Goal: Check status: Check status

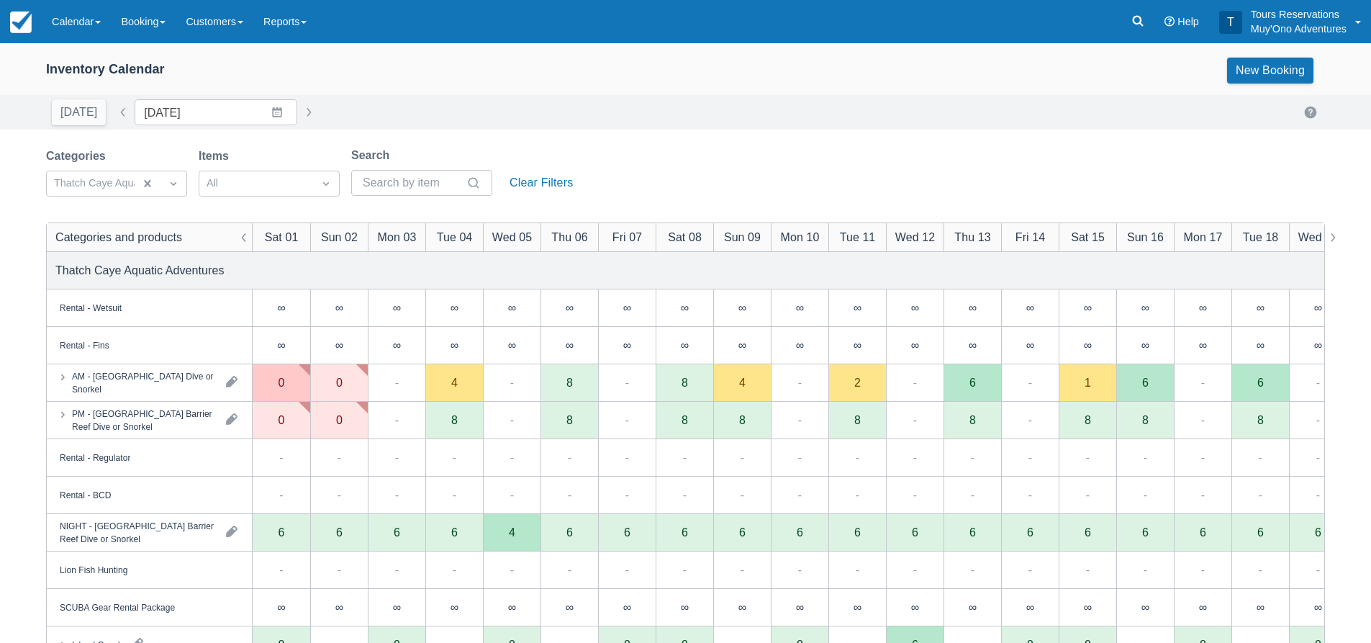
scroll to position [144, 0]
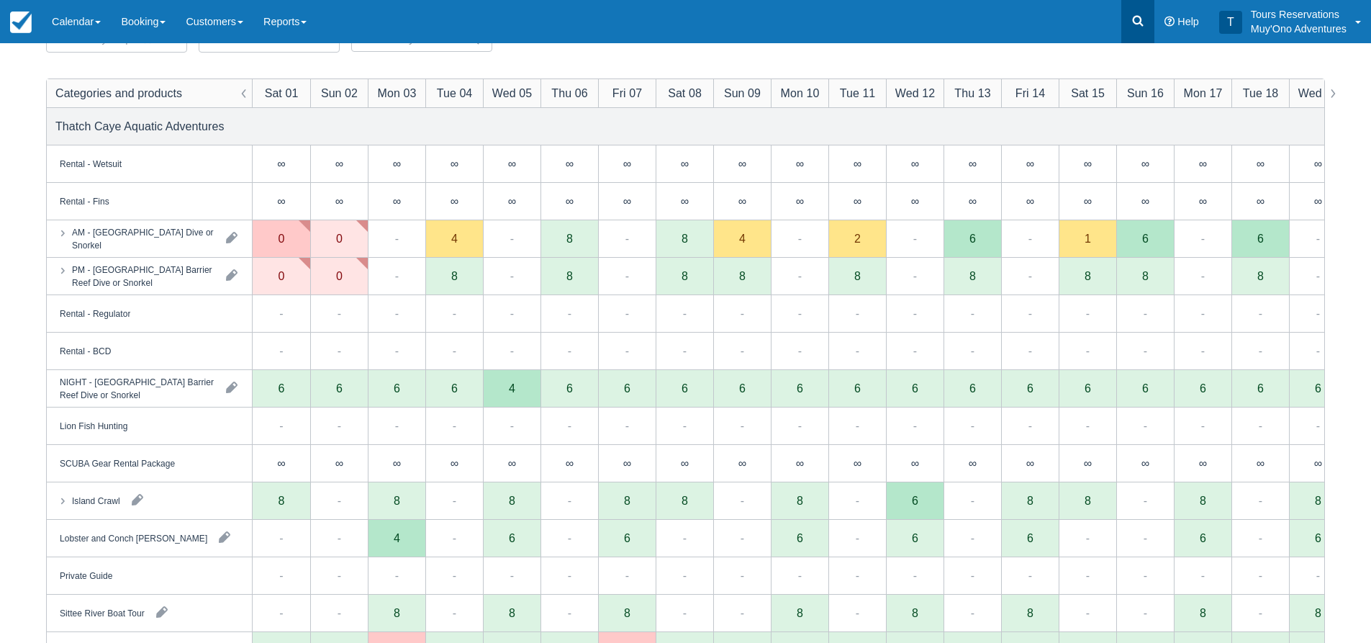
click at [1140, 19] on icon at bounding box center [1138, 21] width 11 height 11
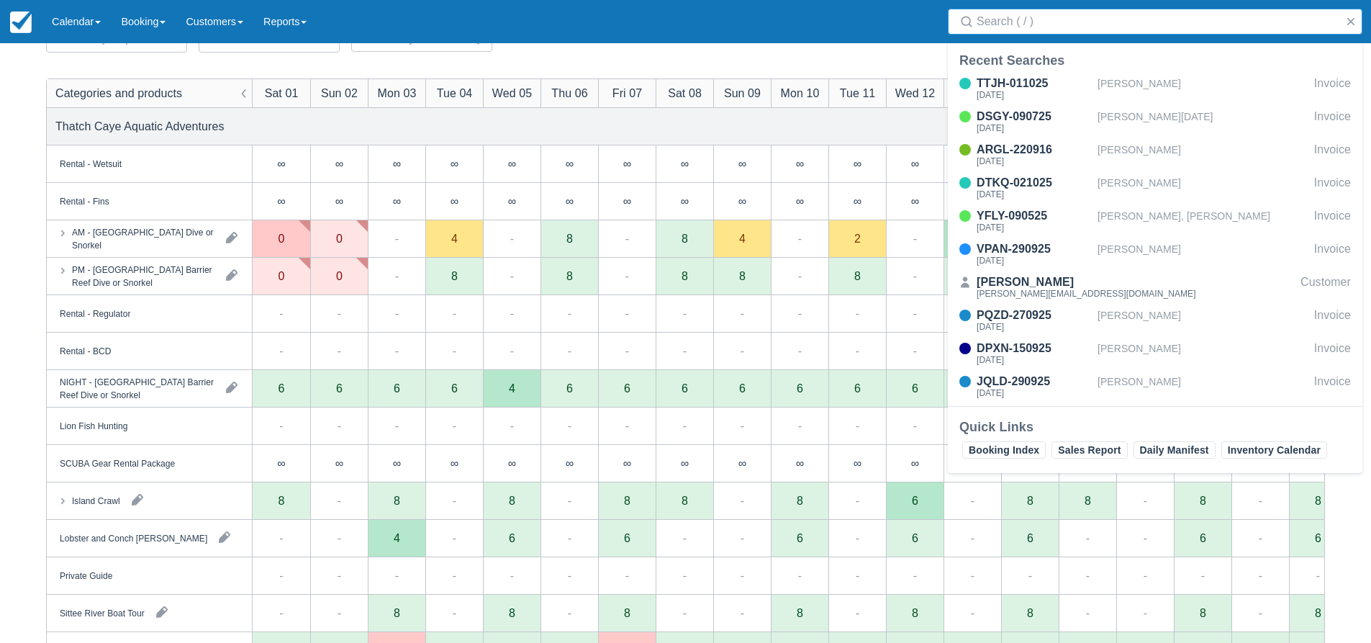
click at [1113, 24] on input "Search" at bounding box center [1157, 22] width 363 height 26
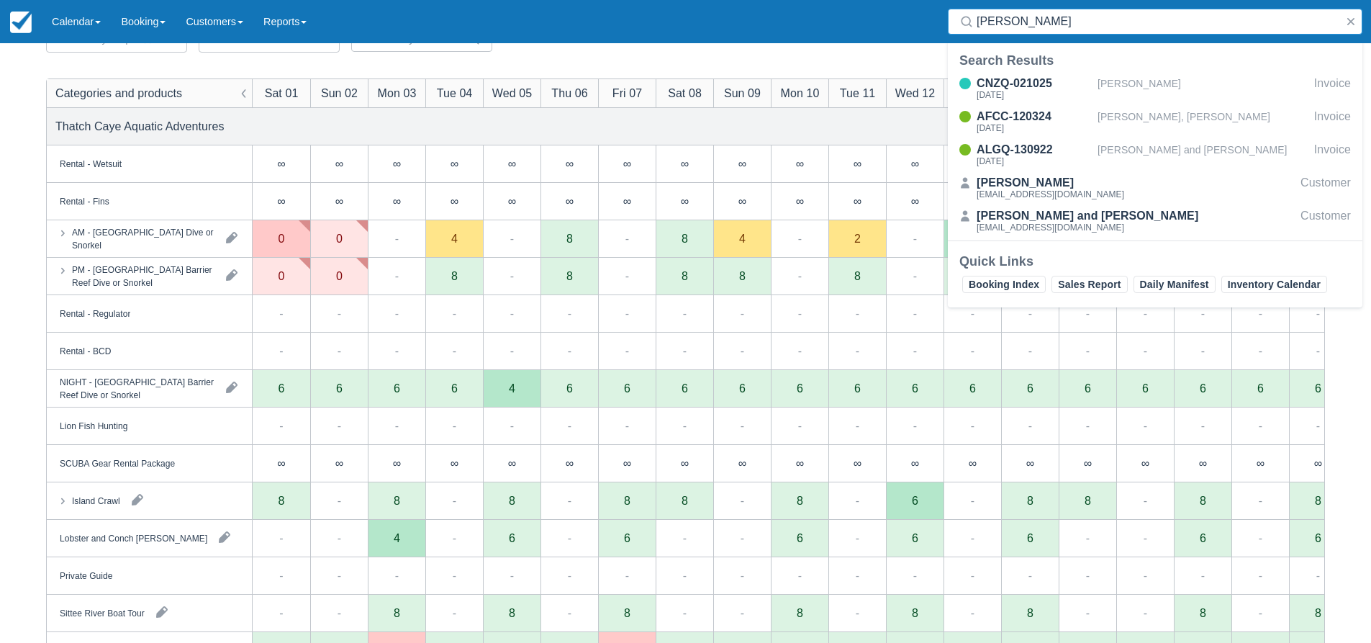
type input "[PERSON_NAME]"
click at [1022, 72] on div "CNZQ-021025 [DATE] [PERSON_NAME] Invoice AFCC-120324 [DATE] [PERSON_NAME], [PER…" at bounding box center [1155, 156] width 414 height 168
click at [1053, 99] on div "[DATE]" at bounding box center [1033, 95] width 115 height 9
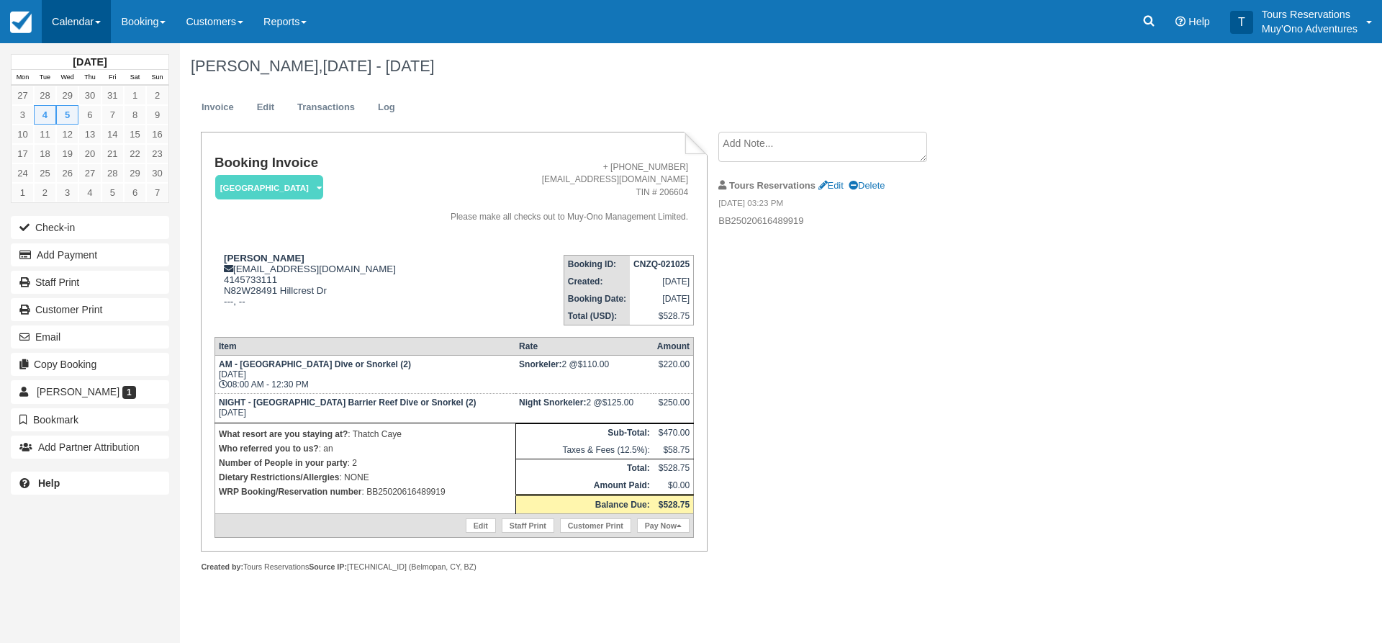
click at [72, 24] on link "Calendar" at bounding box center [76, 21] width 69 height 43
click at [96, 125] on link "Inventory" at bounding box center [99, 122] width 114 height 30
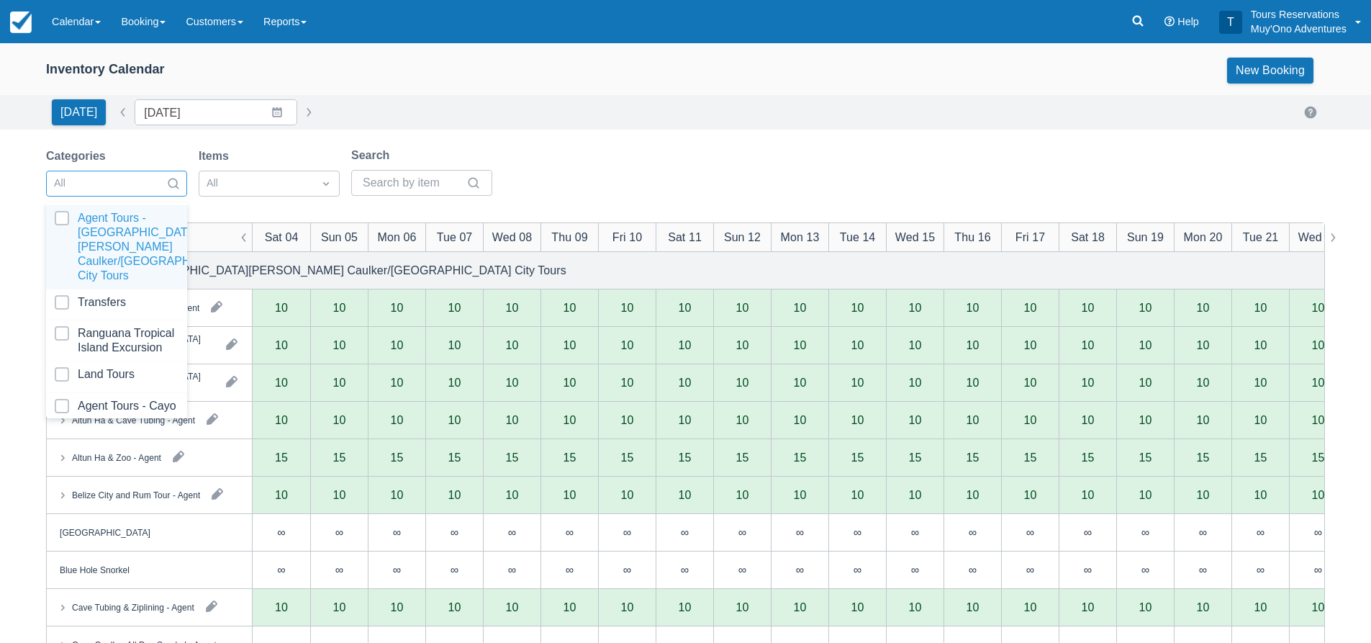
click at [134, 188] on div at bounding box center [103, 183] width 99 height 19
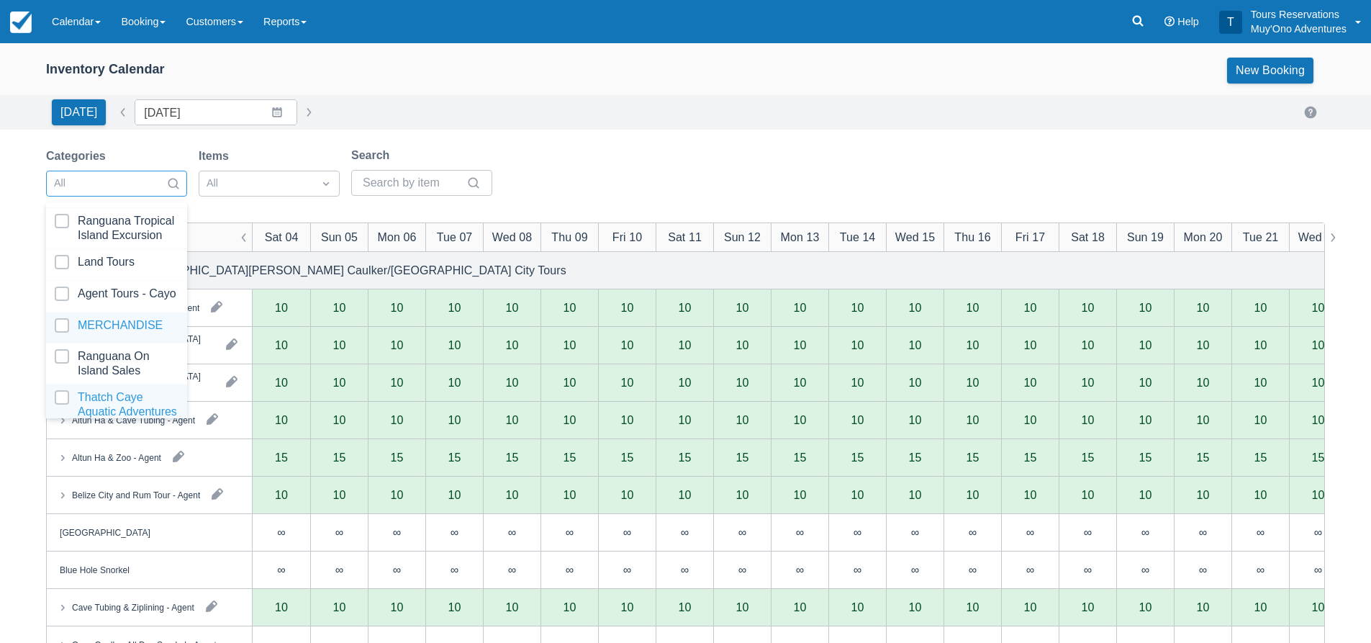
scroll to position [147, 0]
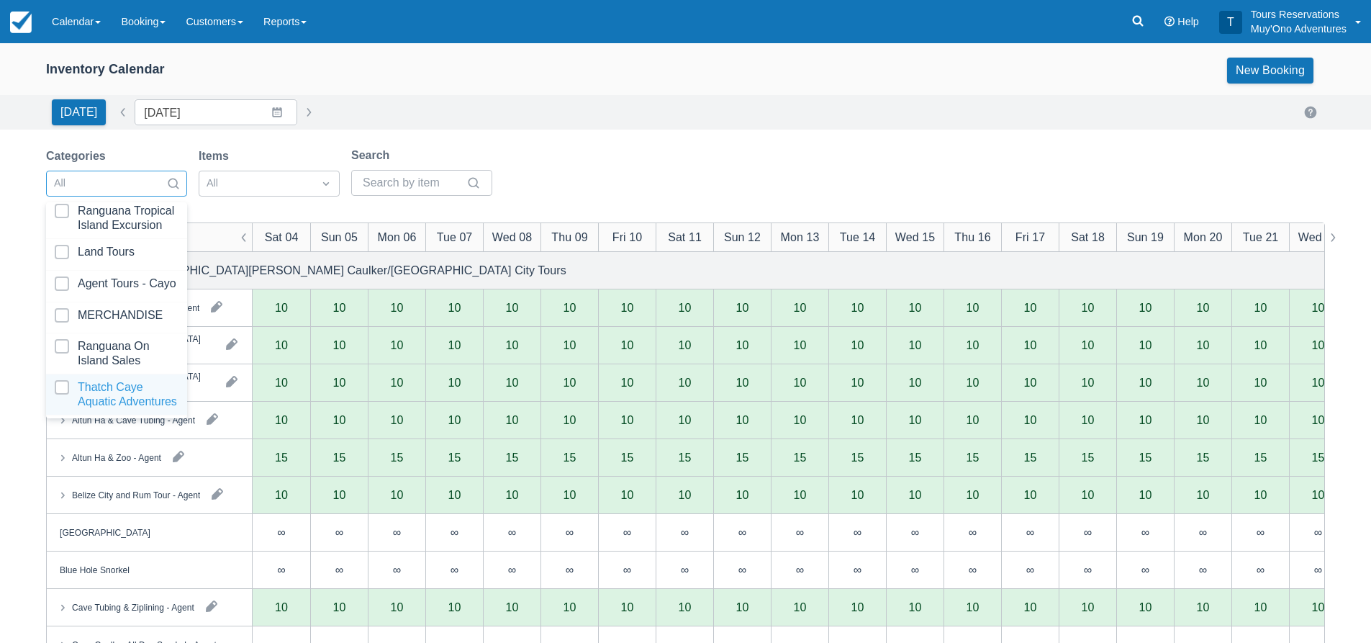
click at [108, 385] on div at bounding box center [117, 394] width 124 height 29
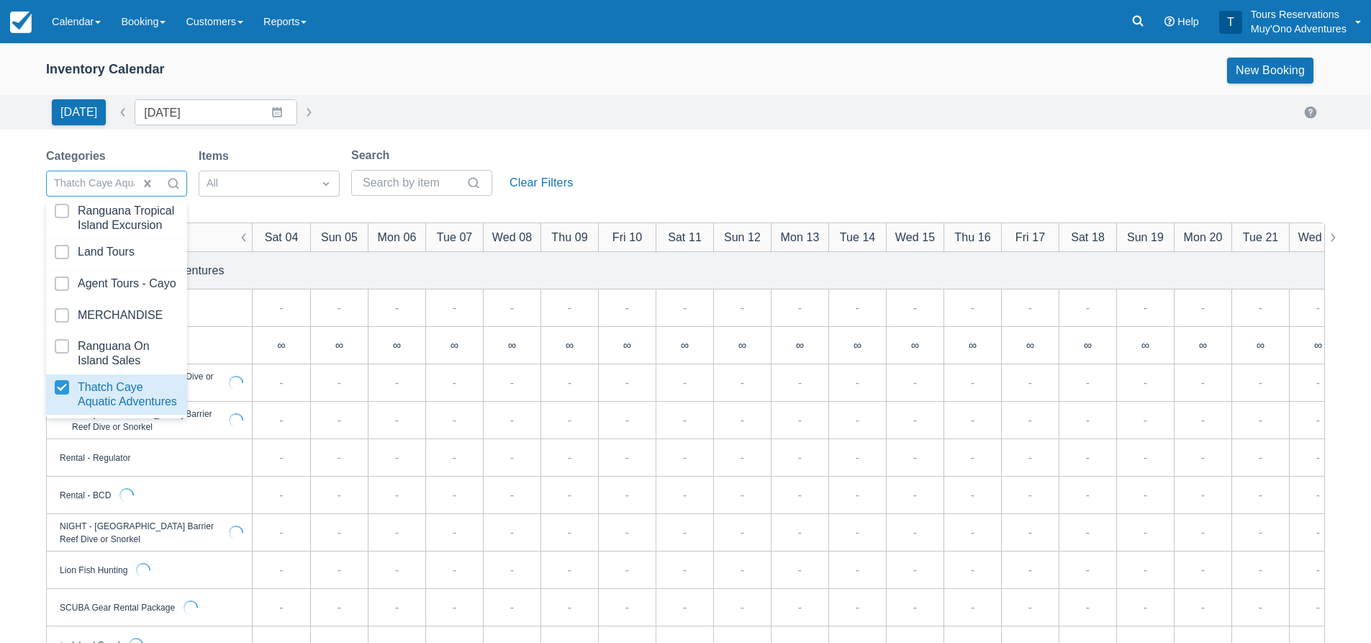
click at [666, 137] on div "Inventory Calendar New Booking Today Date 10/04/25 Navigate forward to interact…" at bounding box center [685, 461] width 1371 height 837
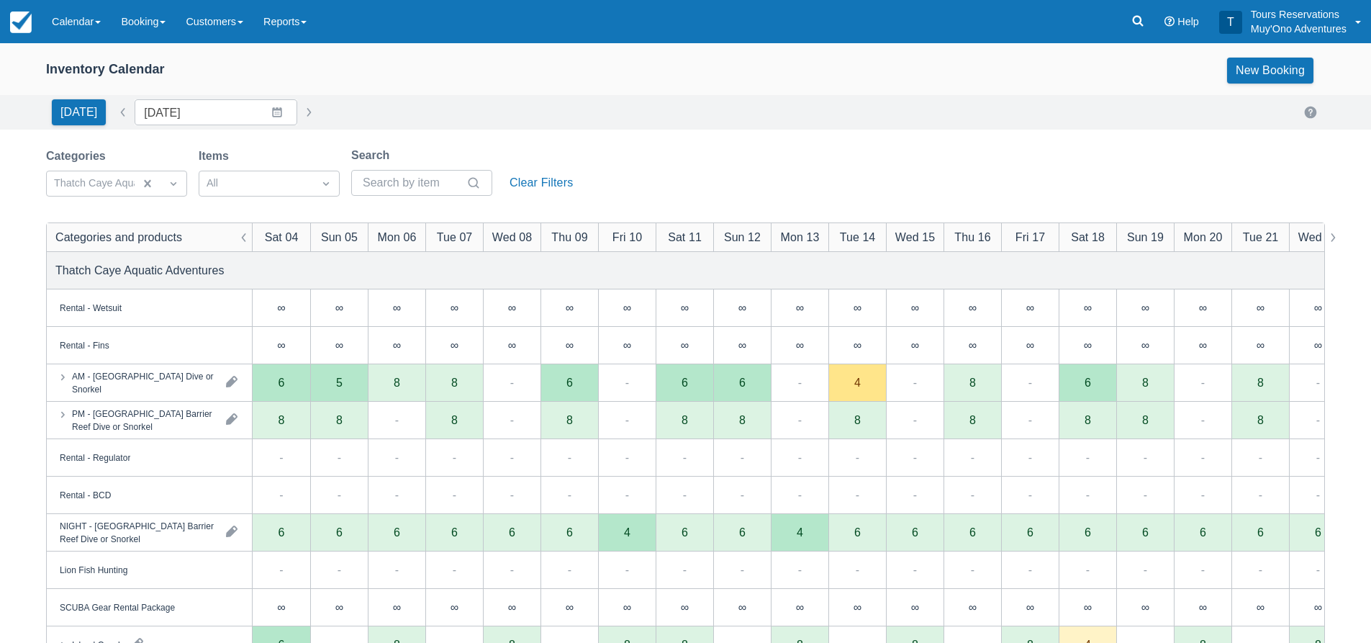
click at [384, 108] on div "Today Date 10/04/25 Navigate forward to interact with the calendar and select a…" at bounding box center [685, 112] width 1279 height 26
click at [535, 114] on div "Today Date 10/04/25 Navigate forward to interact with the calendar and select a…" at bounding box center [685, 112] width 1279 height 26
click at [659, 148] on div "Categories Thatch Caye Aquatic Adventures Items All Search Clear Filters" at bounding box center [685, 176] width 1279 height 58
click at [752, 145] on div "Inventory Calendar New Booking Today Date 10/04/25 Navigate forward to interact…" at bounding box center [685, 461] width 1371 height 837
click at [617, 155] on div "Categories Thatch Caye Aquatic Adventures Items All Search Clear Filters" at bounding box center [685, 176] width 1279 height 58
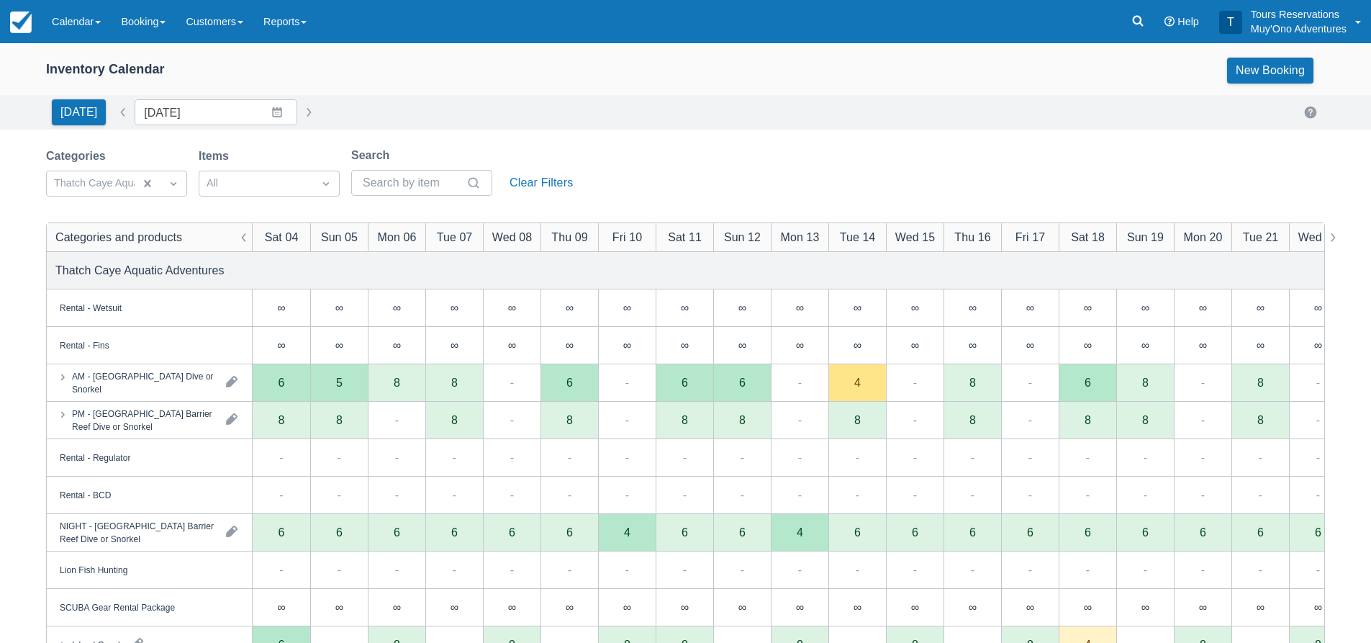
click at [731, 126] on div "Today Date 10/04/25 Navigate forward to interact with the calendar and select a…" at bounding box center [685, 112] width 1371 height 35
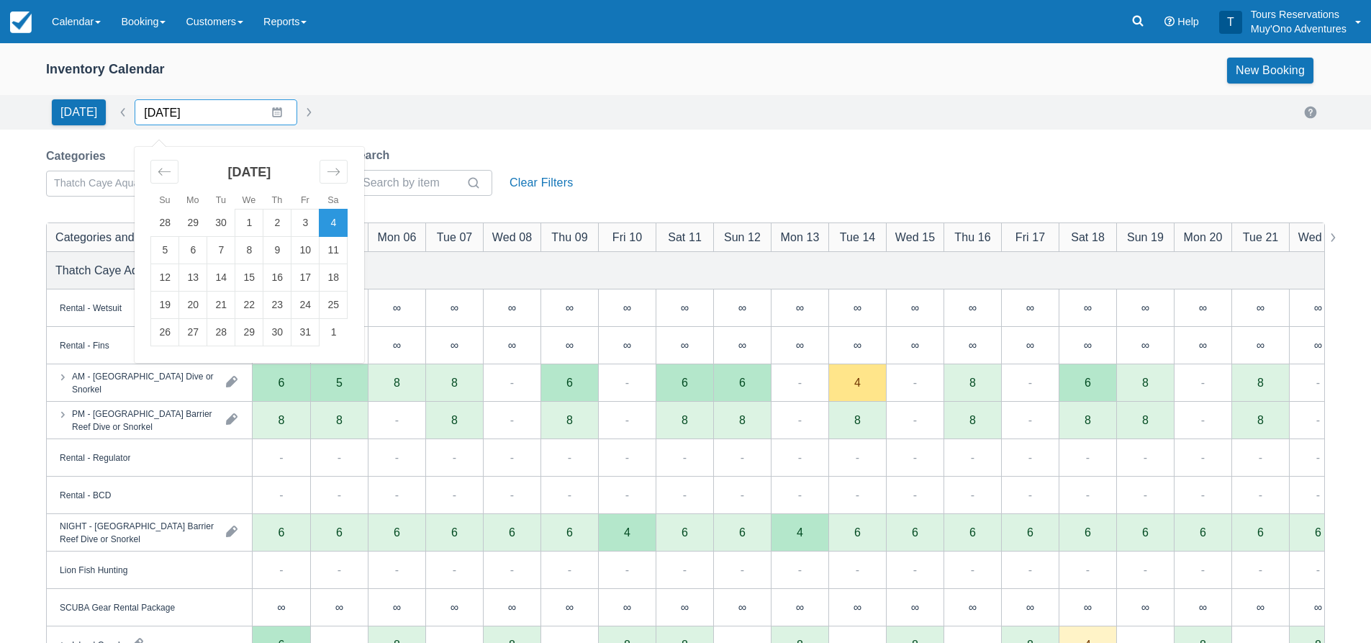
click at [209, 109] on input "10/04/25" at bounding box center [216, 112] width 163 height 26
click at [307, 111] on button "button" at bounding box center [308, 112] width 17 height 17
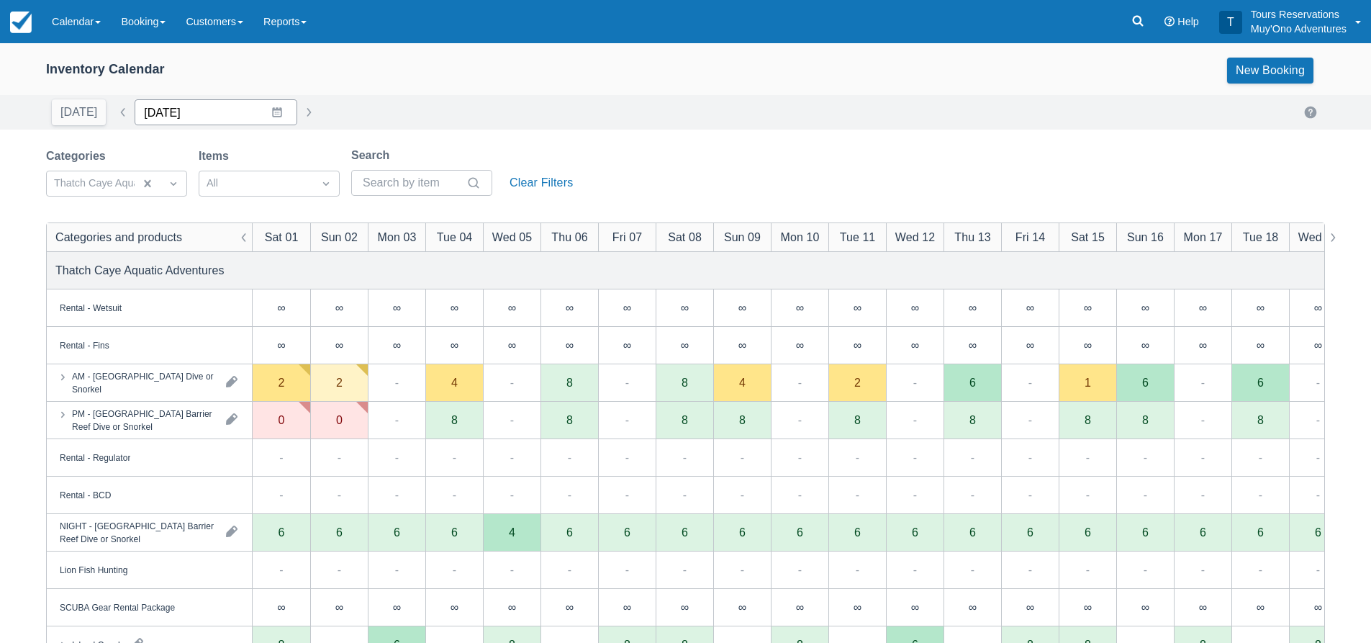
click at [207, 111] on input "[DATE]" at bounding box center [216, 112] width 163 height 26
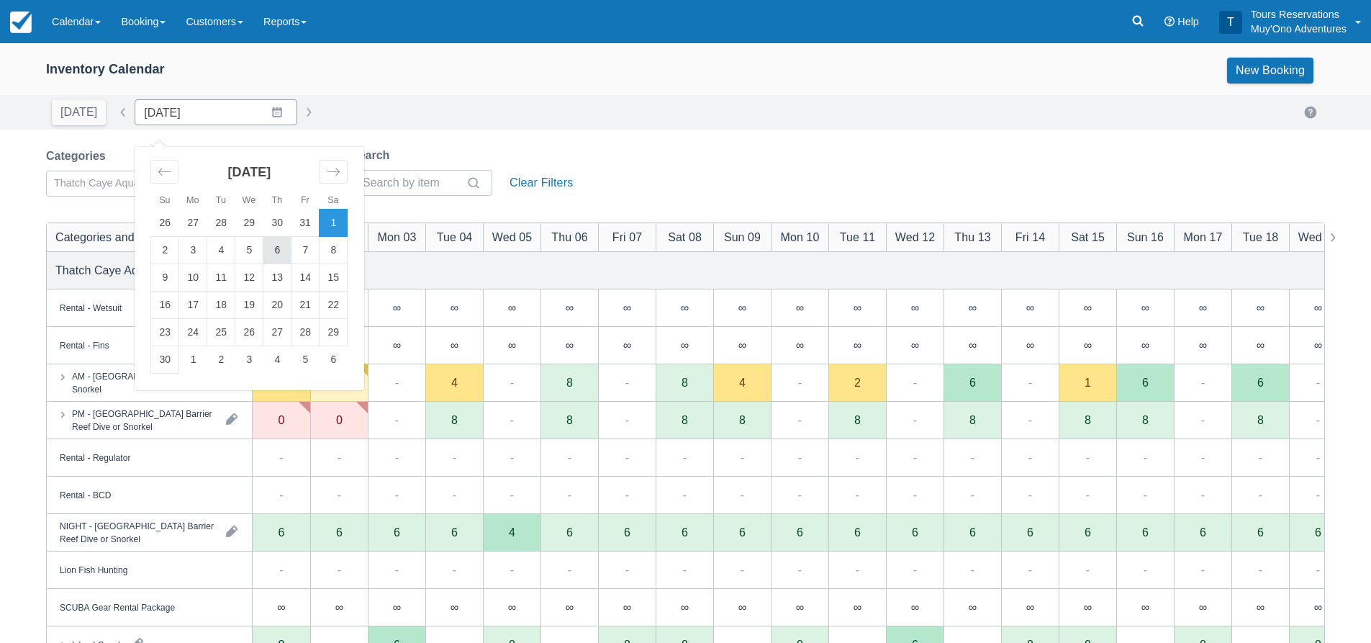
click at [276, 248] on td "6" at bounding box center [277, 250] width 28 height 27
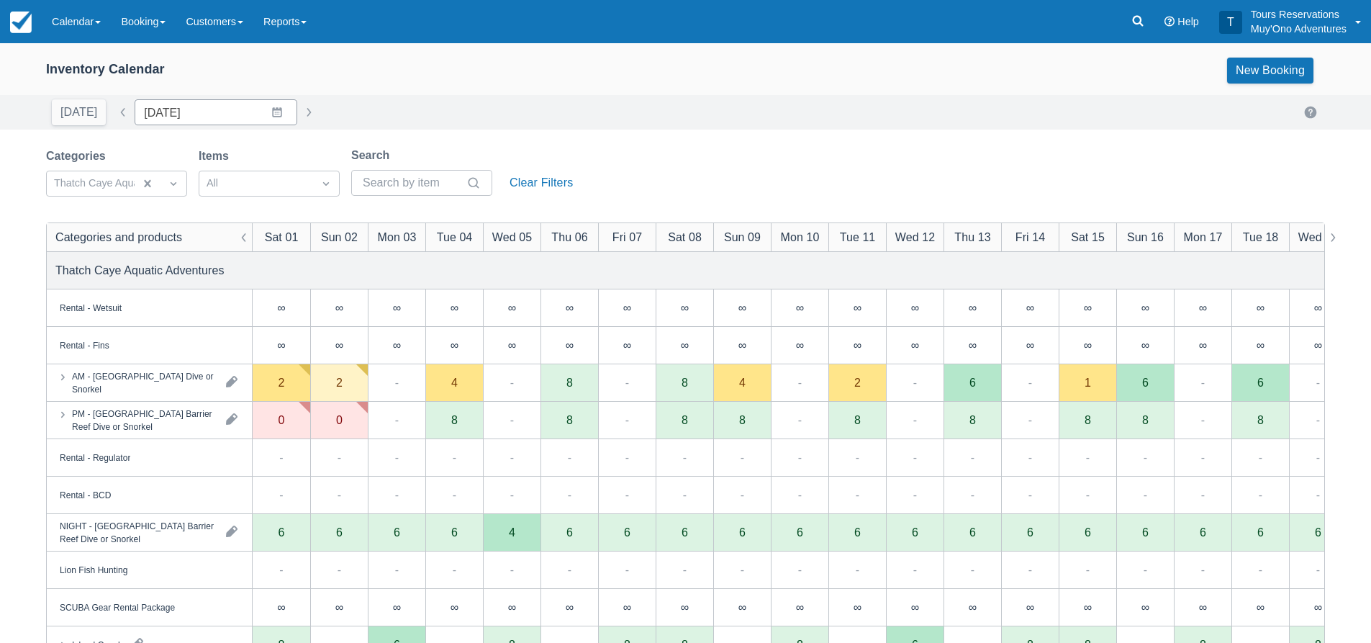
type input "11/06/25"
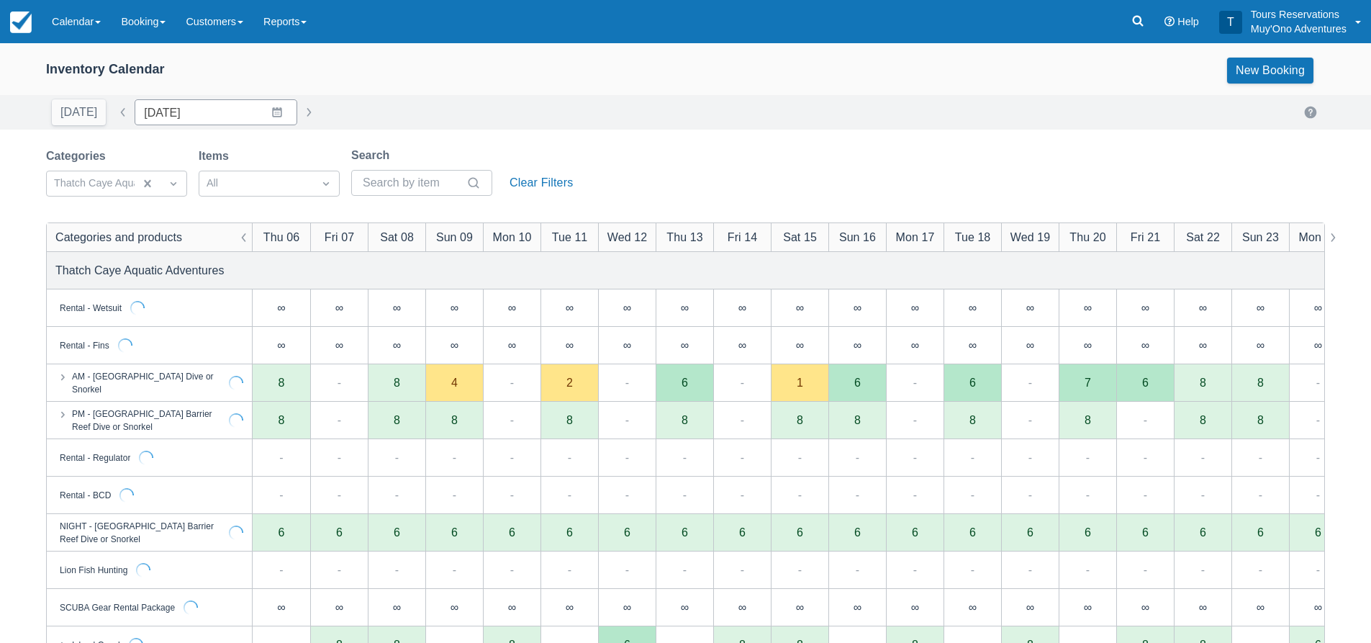
click at [535, 121] on div "Today Date 11/06/25 Navigate forward to interact with the calendar and select a…" at bounding box center [685, 112] width 1279 height 26
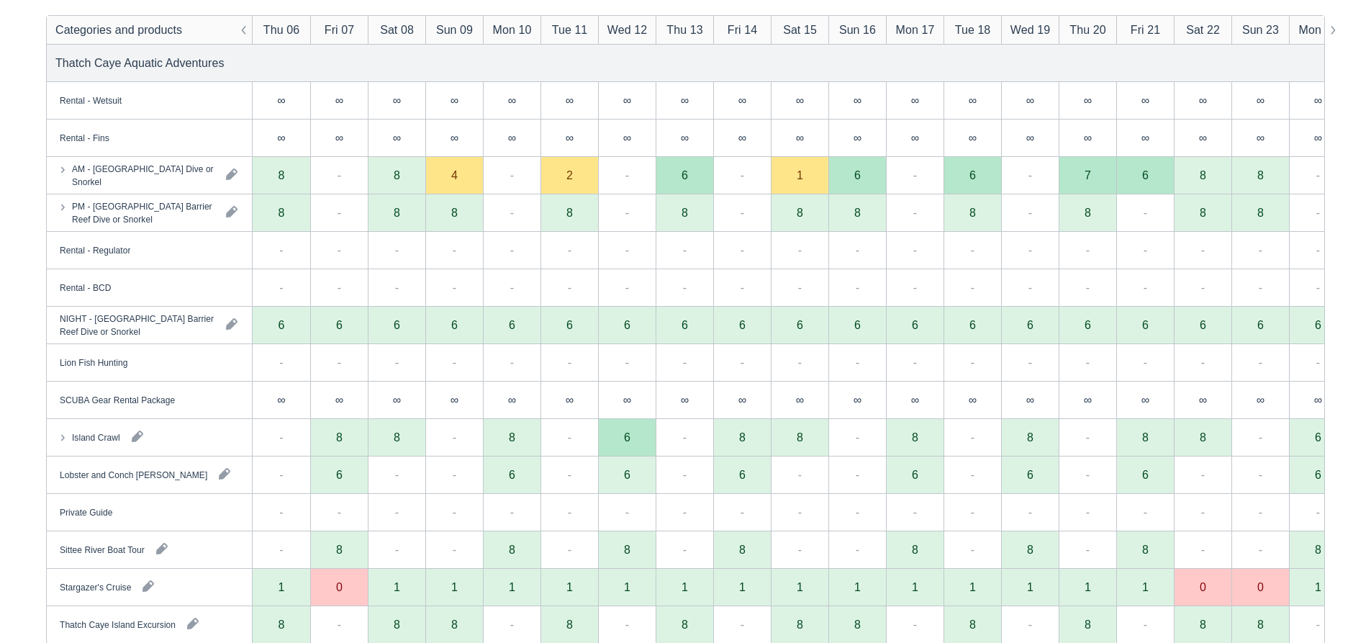
scroll to position [237, 0]
